Goal: Task Accomplishment & Management: Complete application form

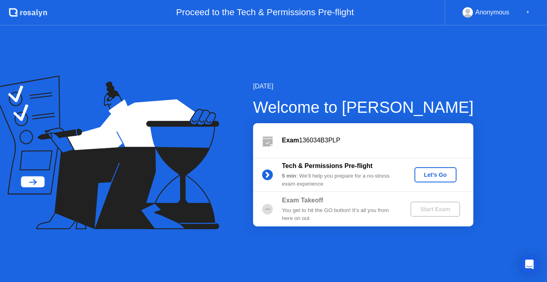
click at [433, 175] on div "Let's Go" at bounding box center [435, 175] width 36 height 6
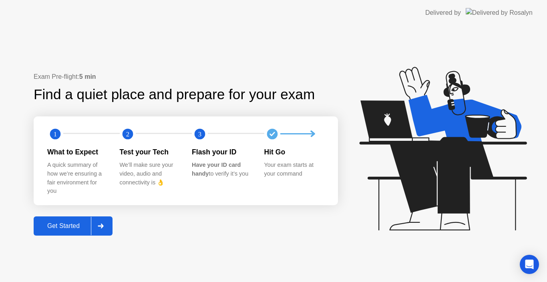
click at [58, 224] on div "Get Started" at bounding box center [63, 225] width 55 height 7
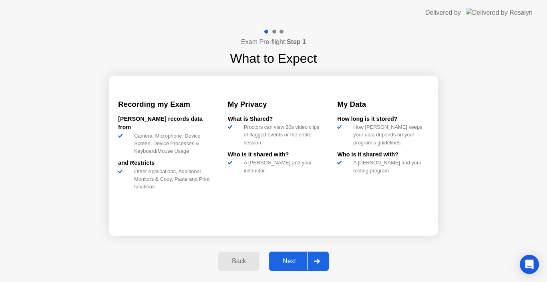
click at [288, 260] on div "Next" at bounding box center [289, 261] width 36 height 7
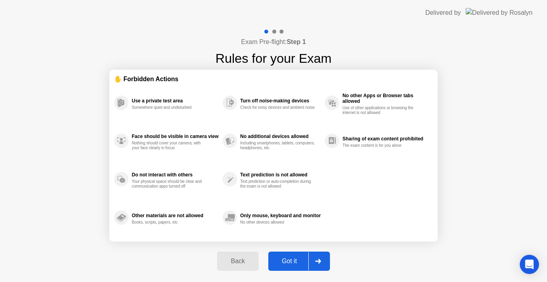
click at [288, 260] on div "Got it" at bounding box center [289, 261] width 38 height 7
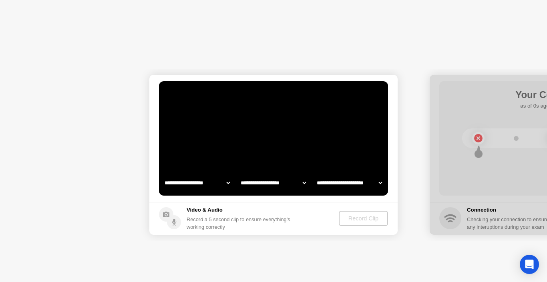
select select "**********"
select select "*******"
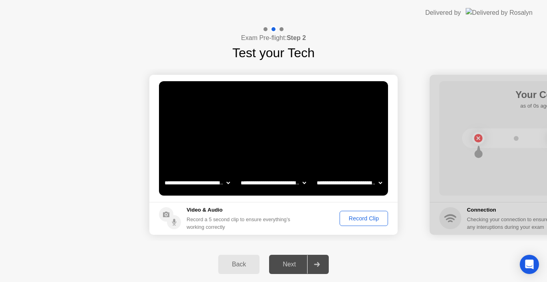
click at [289, 266] on div "Next" at bounding box center [289, 264] width 36 height 7
click at [289, 261] on div "Next" at bounding box center [289, 264] width 36 height 7
click at [368, 219] on div "Record Clip" at bounding box center [363, 218] width 43 height 6
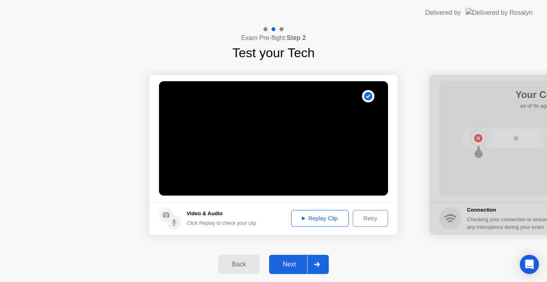
click at [328, 219] on div "Replay Clip" at bounding box center [320, 218] width 52 height 6
click at [290, 266] on div "Next" at bounding box center [289, 264] width 36 height 7
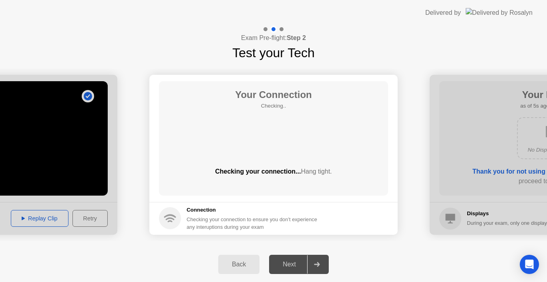
click at [254, 212] on h5 "Connection" at bounding box center [253, 210] width 135 height 8
click at [270, 151] on div "Your Connection Checking.. Checking your connection... Hang tight." at bounding box center [273, 138] width 229 height 114
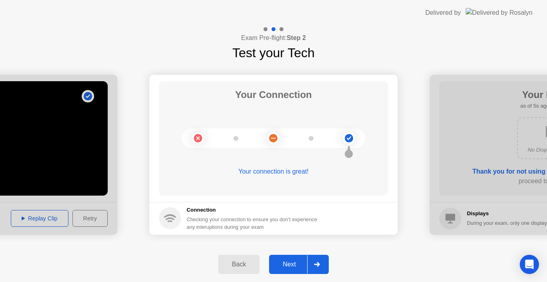
click at [282, 172] on div "Your connection is great!" at bounding box center [273, 172] width 229 height 10
click at [291, 268] on div "Next" at bounding box center [289, 264] width 36 height 7
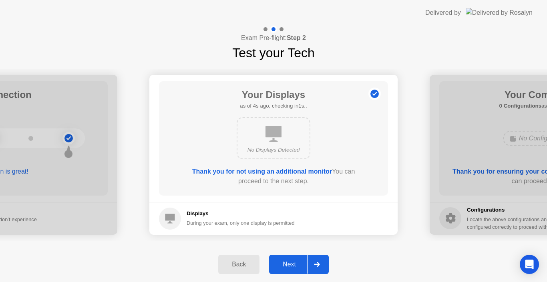
click at [286, 140] on div "No Displays Detected" at bounding box center [273, 138] width 74 height 42
click at [276, 184] on div "Thank you for not using an additional monitor You can proceed to the next step." at bounding box center [273, 176] width 183 height 19
click at [289, 264] on div "Next" at bounding box center [289, 264] width 36 height 7
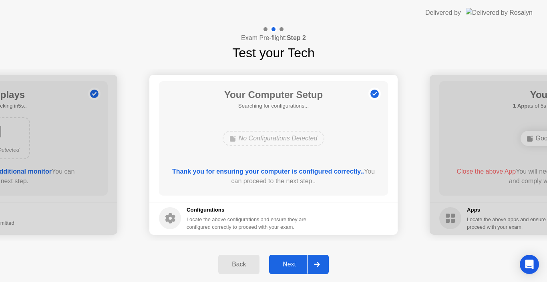
click at [291, 264] on div "Next" at bounding box center [289, 264] width 36 height 7
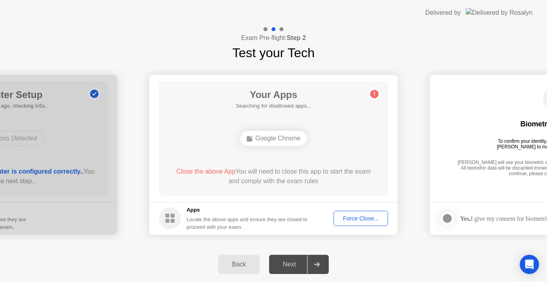
click at [282, 138] on div "Google Chrome" at bounding box center [273, 138] width 67 height 15
click at [281, 162] on div "Your Apps Searching for disallowed apps... Google Chrome Close the above App Yo…" at bounding box center [273, 138] width 229 height 114
click at [230, 228] on div "Locate the above apps and ensure they are closed to proceed with your exam." at bounding box center [246, 223] width 121 height 15
click at [208, 212] on h5 "Apps" at bounding box center [246, 210] width 121 height 8
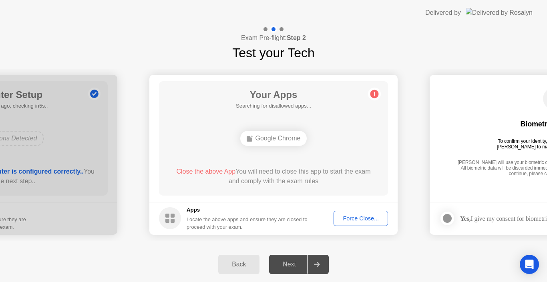
click at [196, 212] on h5 "Apps" at bounding box center [246, 210] width 121 height 8
click at [350, 218] on div "Force Close..." at bounding box center [360, 218] width 49 height 6
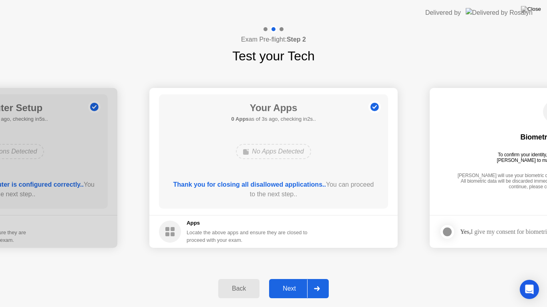
click at [296, 282] on div "Next" at bounding box center [289, 288] width 36 height 7
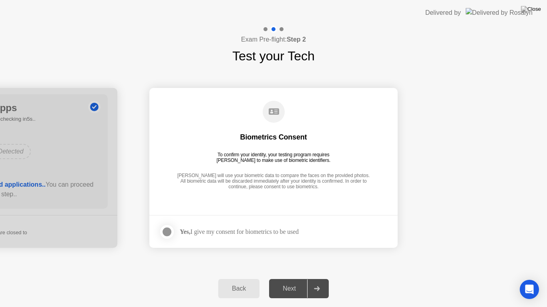
click at [287, 282] on div "Next" at bounding box center [289, 288] width 36 height 7
click at [169, 235] on div at bounding box center [167, 232] width 10 height 10
click at [290, 282] on div "Next" at bounding box center [289, 288] width 36 height 7
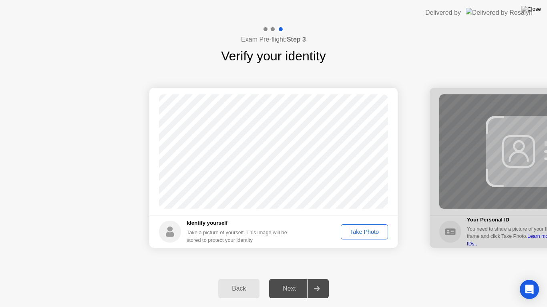
click at [362, 230] on div "Take Photo" at bounding box center [364, 232] width 42 height 6
click at [292, 282] on div "Next" at bounding box center [289, 288] width 36 height 7
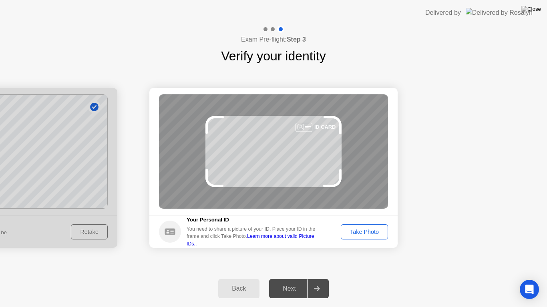
click at [366, 231] on div "Take Photo" at bounding box center [364, 232] width 42 height 6
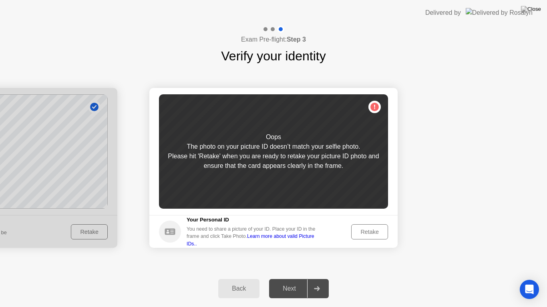
click at [363, 230] on div "Retake" at bounding box center [369, 232] width 31 height 6
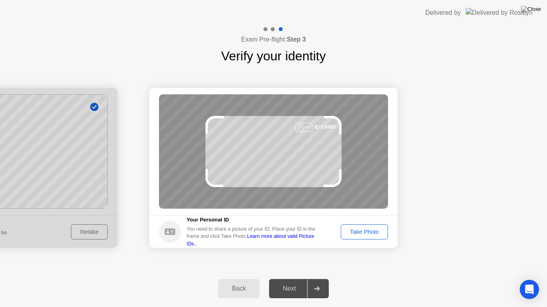
click at [355, 232] on div "Take Photo" at bounding box center [364, 232] width 42 height 6
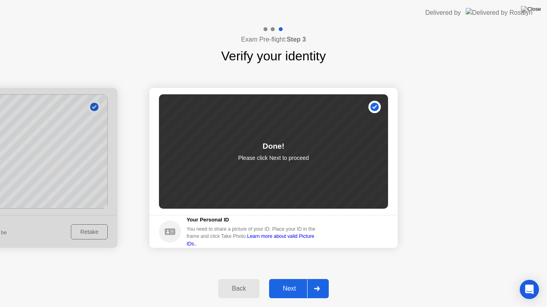
click at [291, 282] on div "Next" at bounding box center [289, 288] width 36 height 7
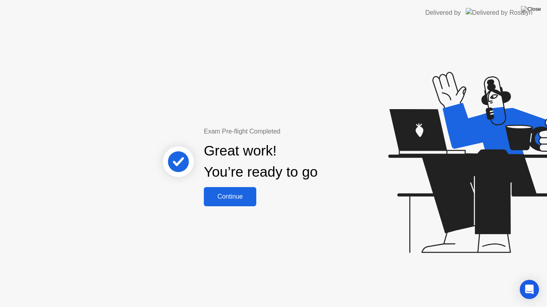
click at [236, 200] on div "Continue" at bounding box center [230, 196] width 48 height 7
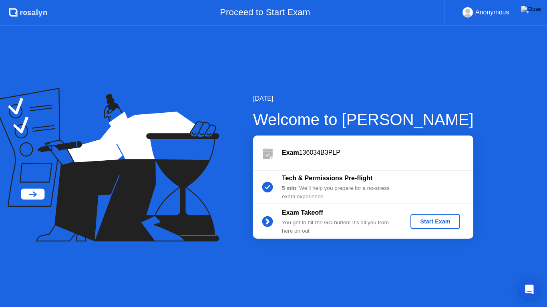
click at [437, 222] on div "Start Exam" at bounding box center [434, 221] width 43 height 6
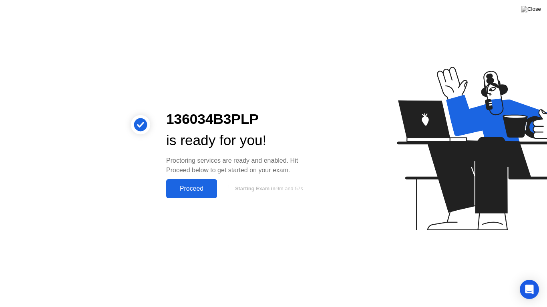
click at [180, 190] on div "Proceed" at bounding box center [191, 188] width 46 height 7
